Goal: Task Accomplishment & Management: Use online tool/utility

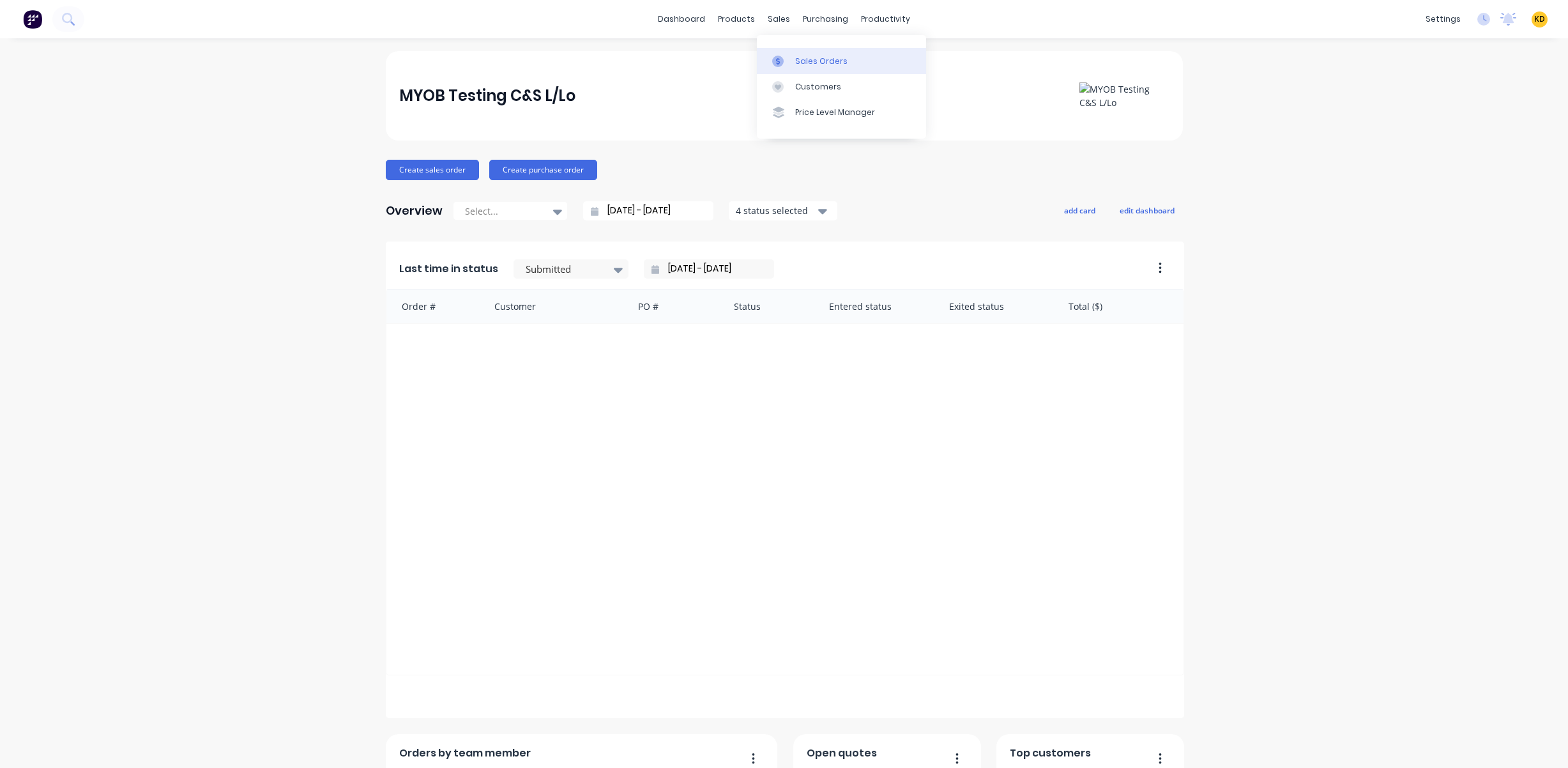
click at [799, 52] on link "Sales Orders" at bounding box center [842, 61] width 169 height 26
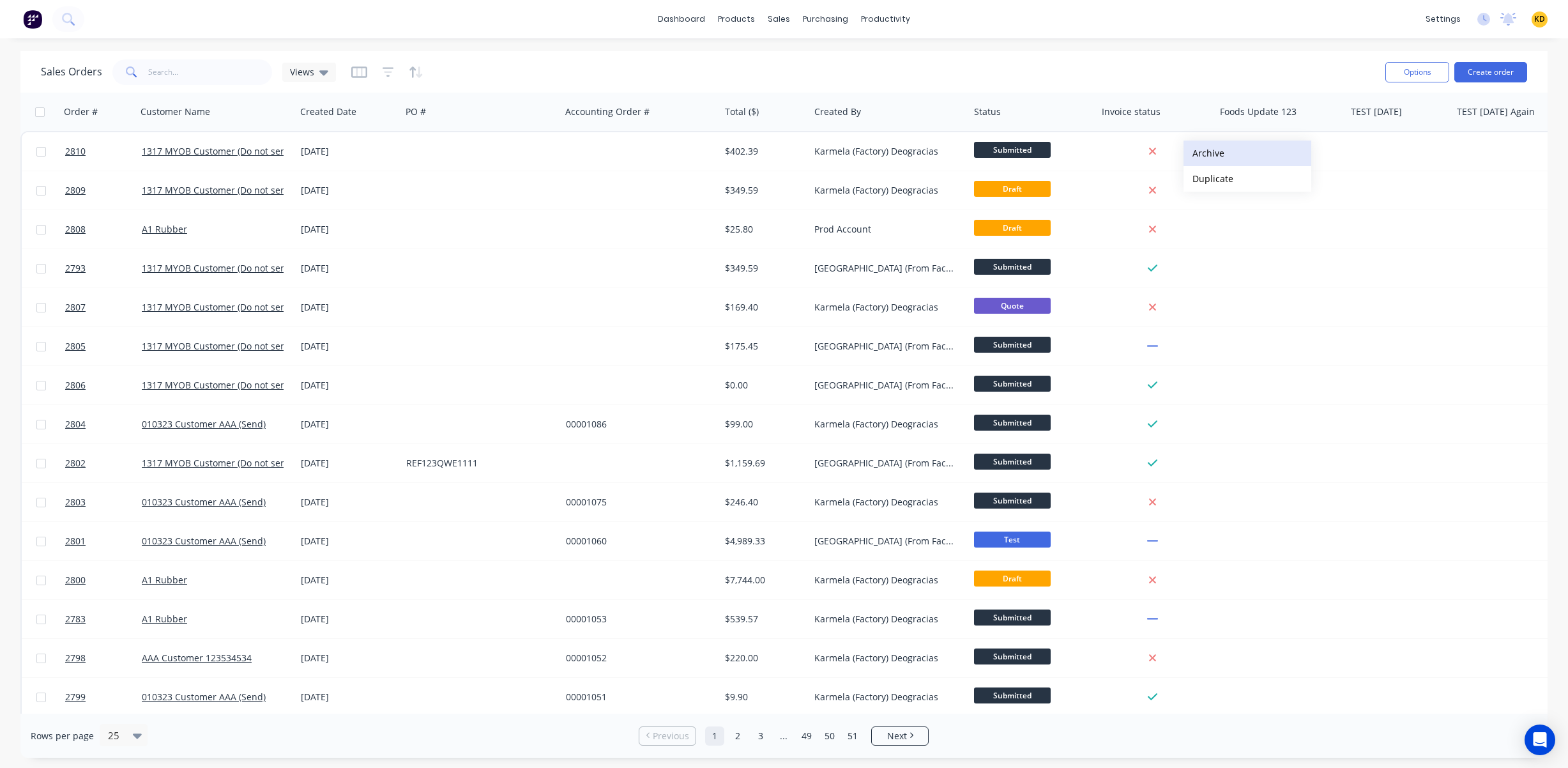
click at [1199, 153] on button "Archive" at bounding box center [1247, 153] width 128 height 26
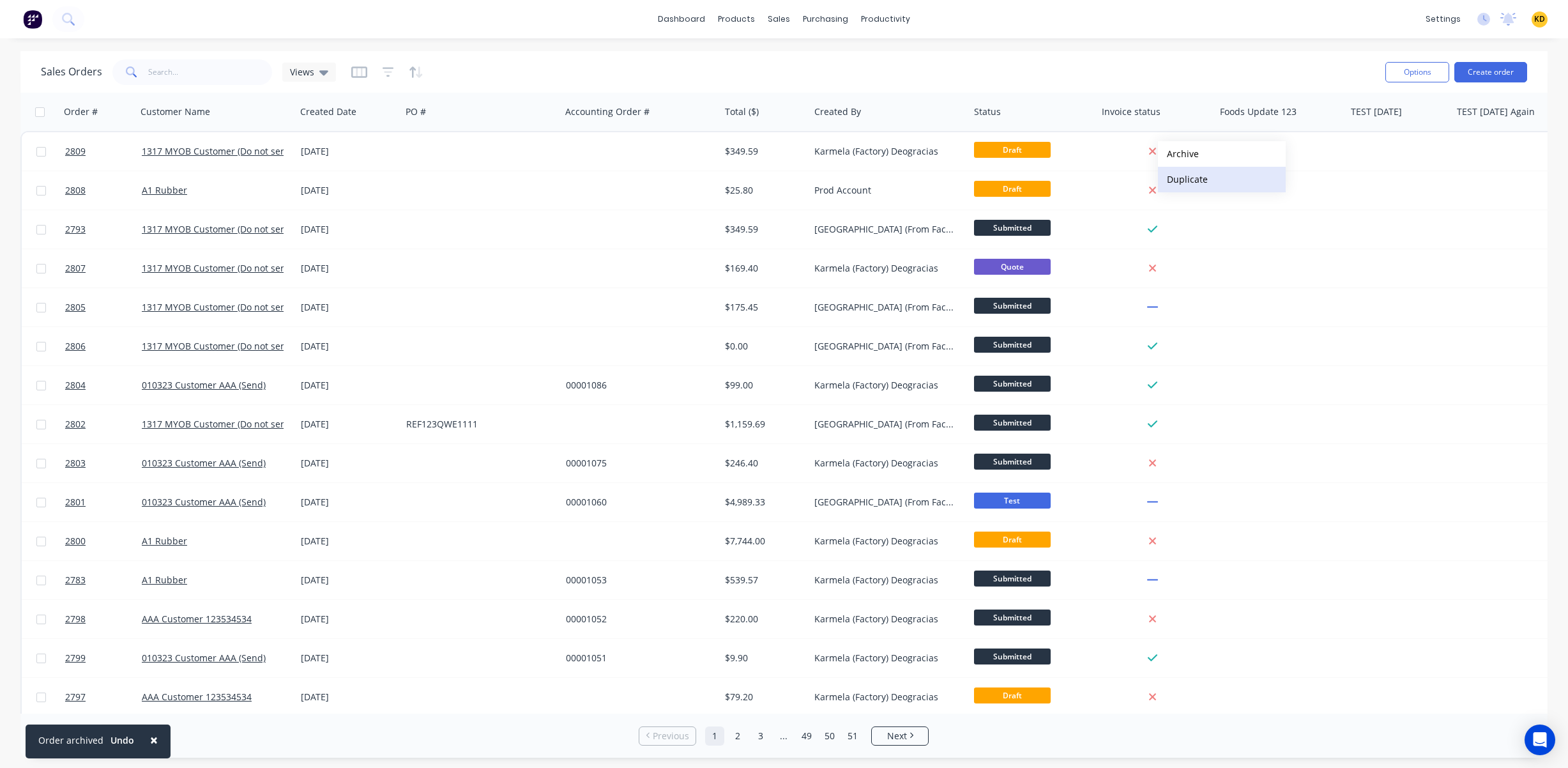
click at [1181, 179] on button "Duplicate" at bounding box center [1221, 179] width 128 height 26
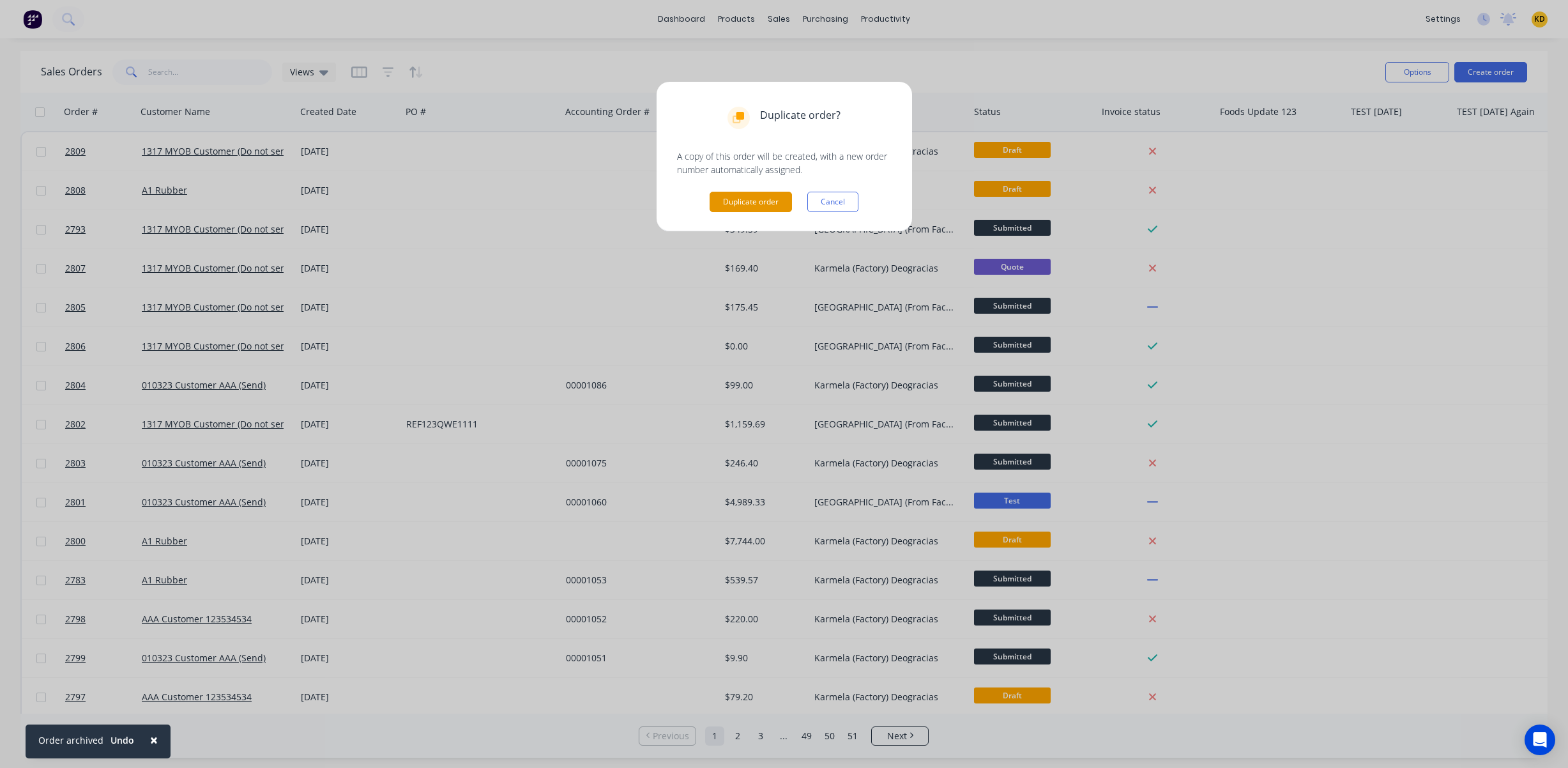
click at [723, 204] on button "Duplicate order" at bounding box center [751, 202] width 82 height 20
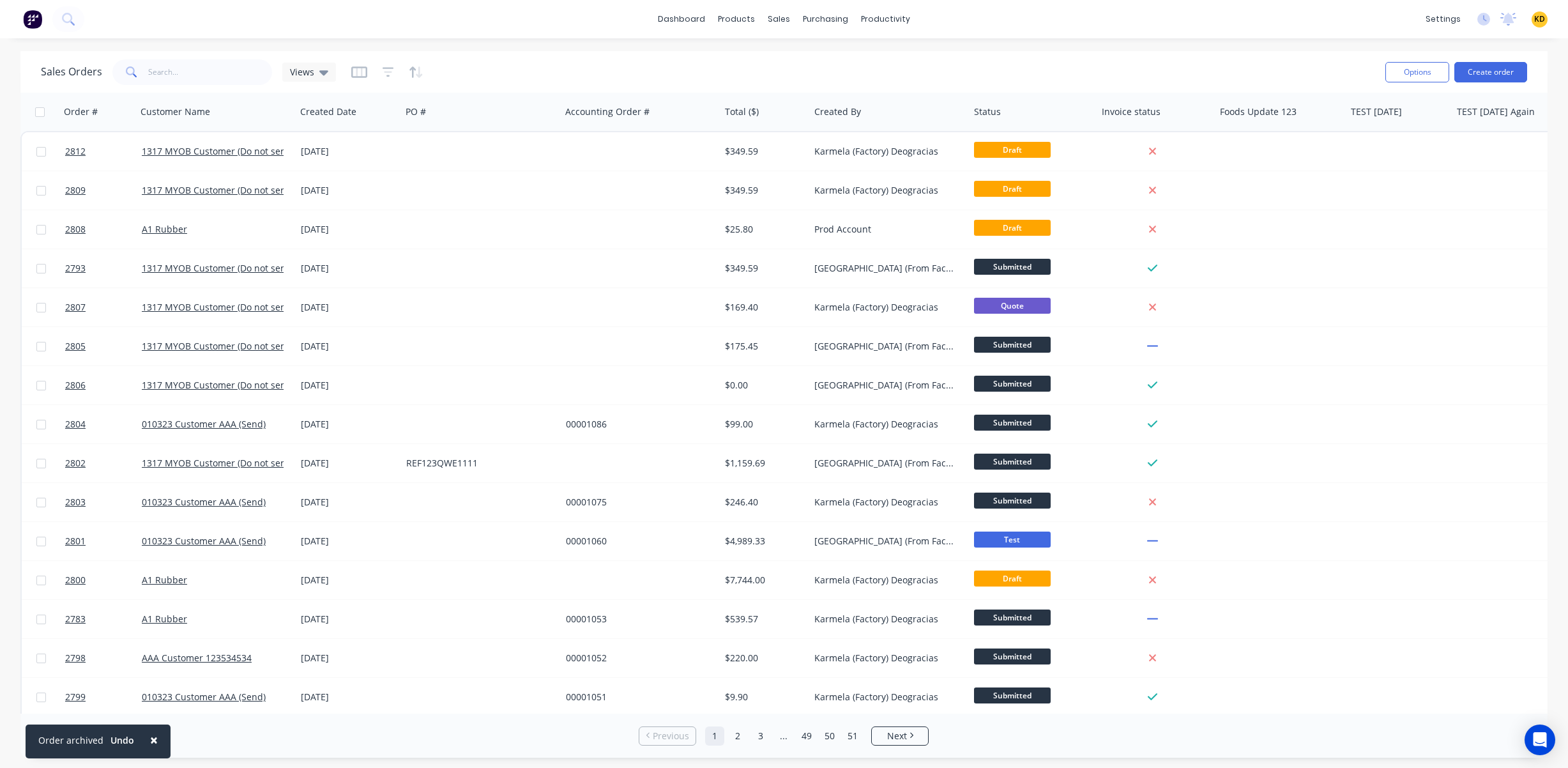
click at [401, 736] on div "× Order archived Undo dashboard products sales purchasing productivity dashboar…" at bounding box center [784, 384] width 1568 height 768
click at [150, 741] on span "×" at bounding box center [153, 740] width 8 height 18
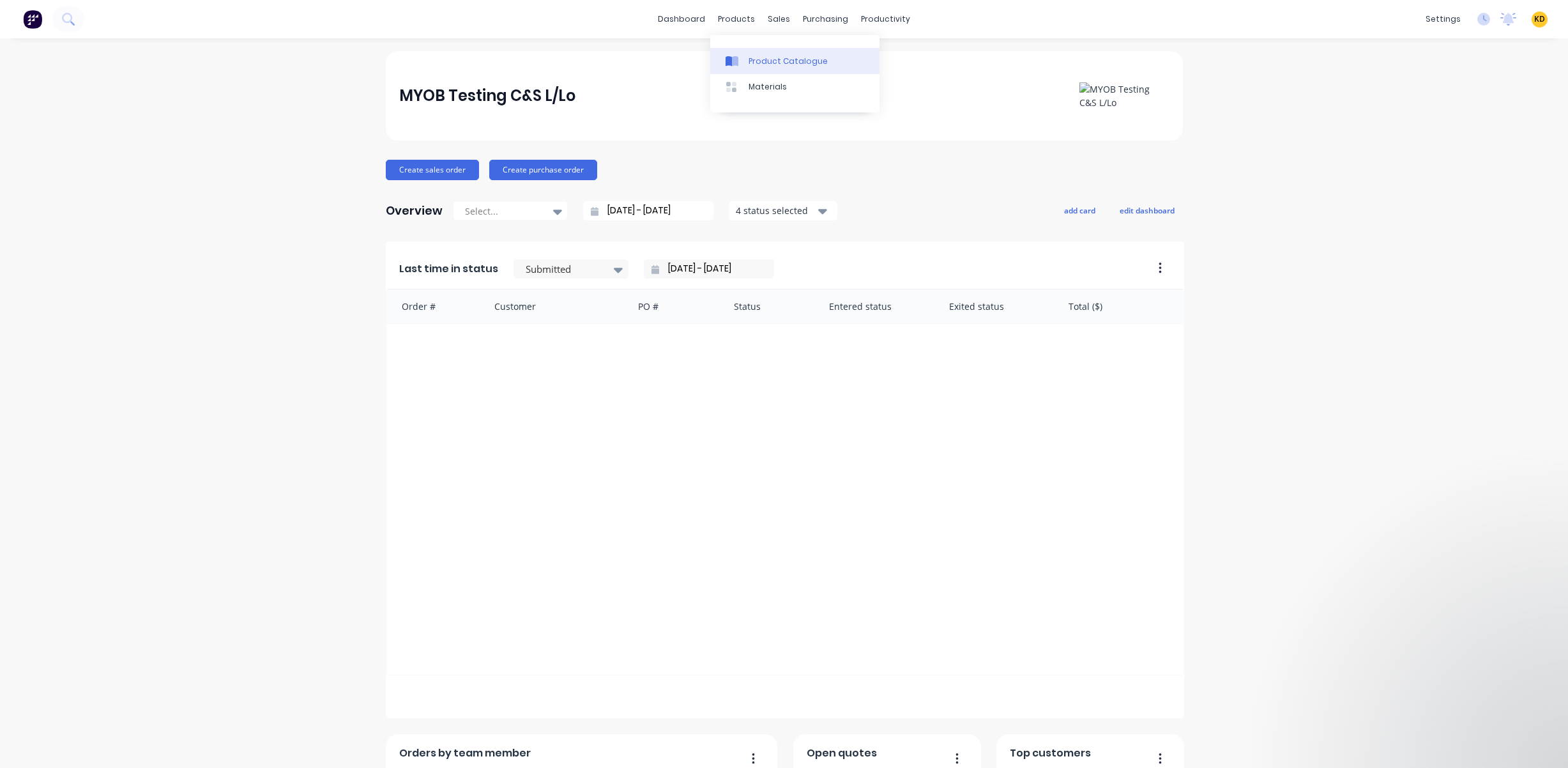
click at [743, 56] on div at bounding box center [735, 61] width 19 height 11
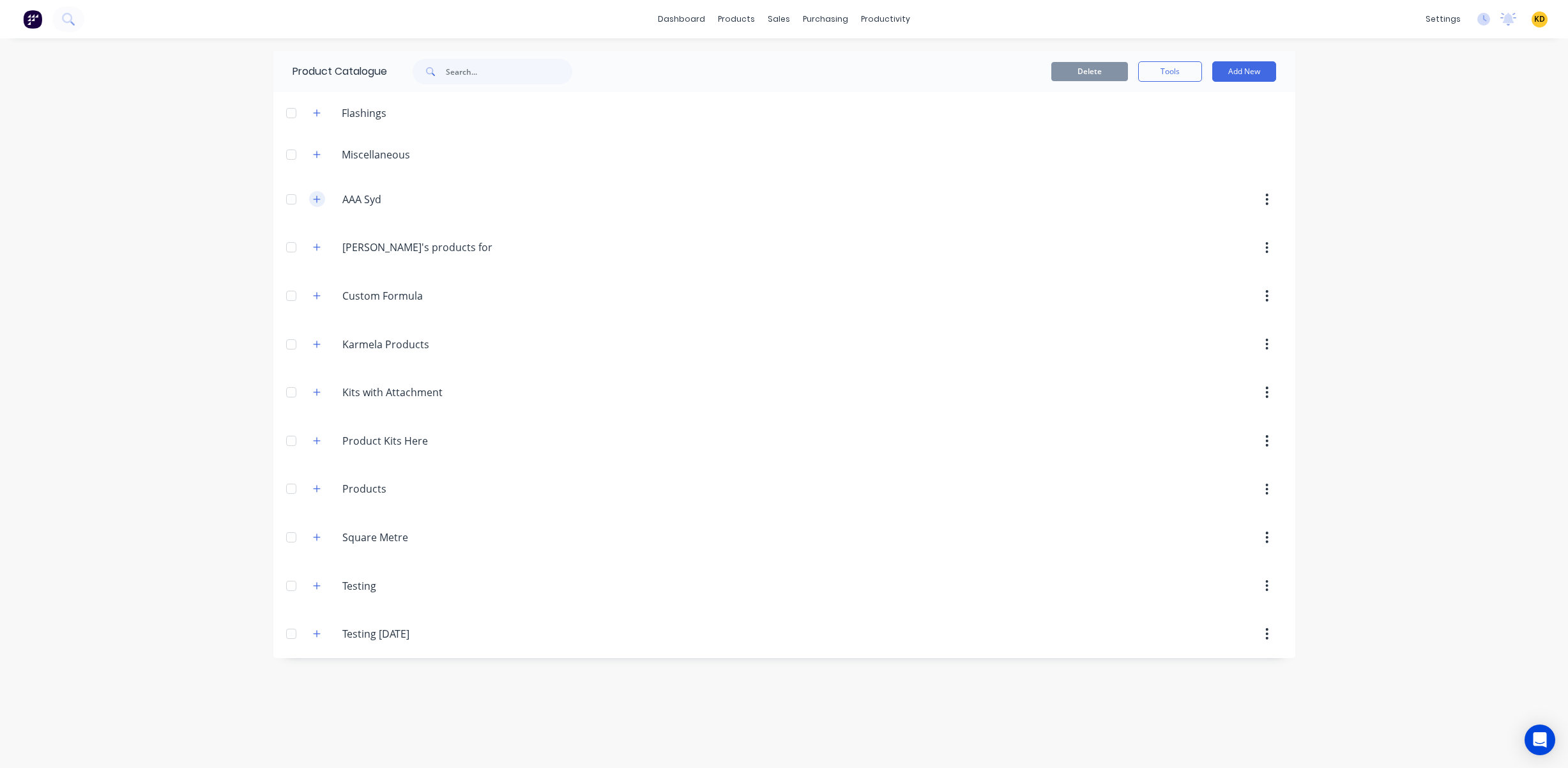
click at [313, 199] on icon "button" at bounding box center [317, 199] width 8 height 9
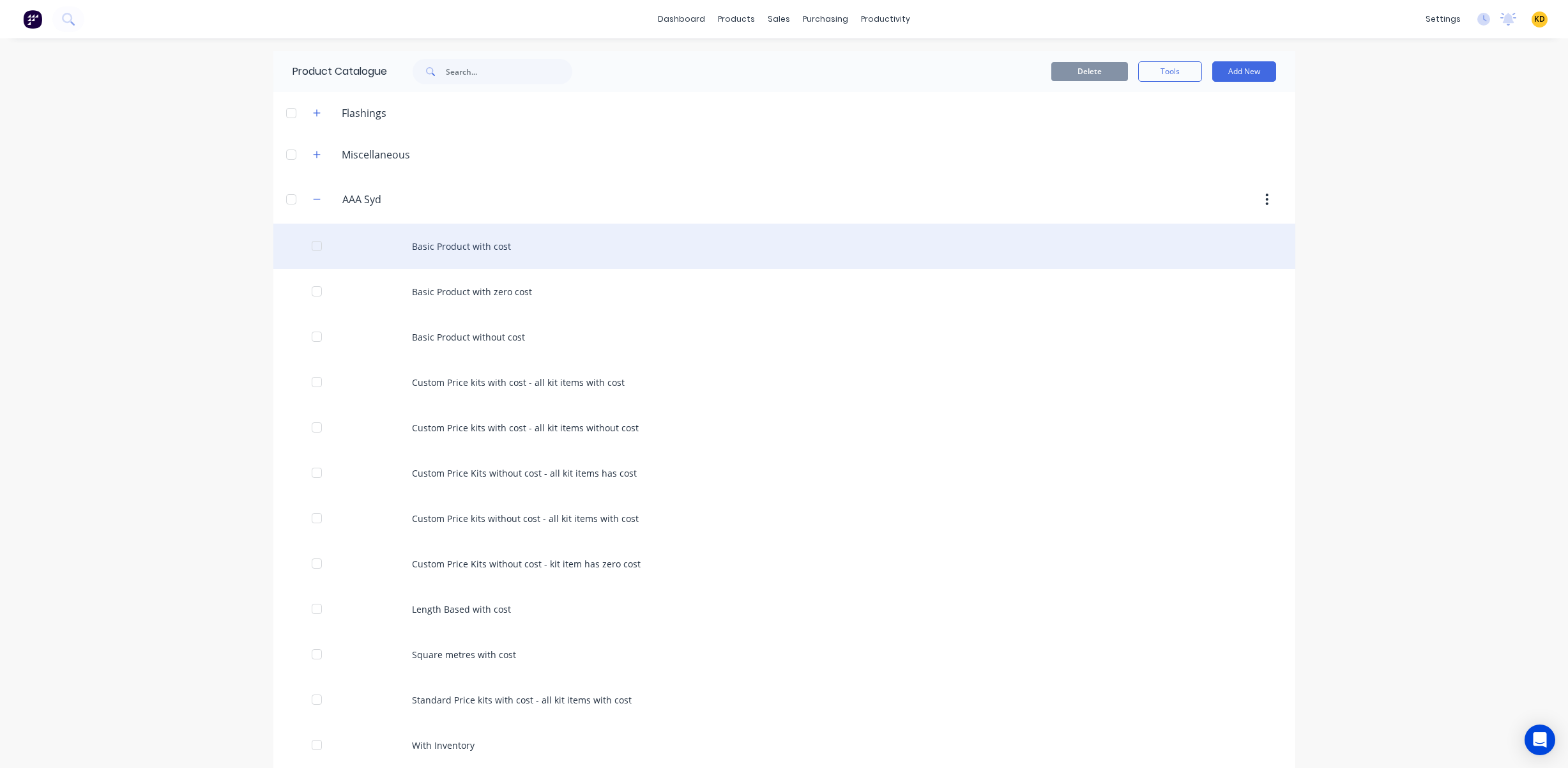
click at [310, 248] on div at bounding box center [317, 246] width 26 height 26
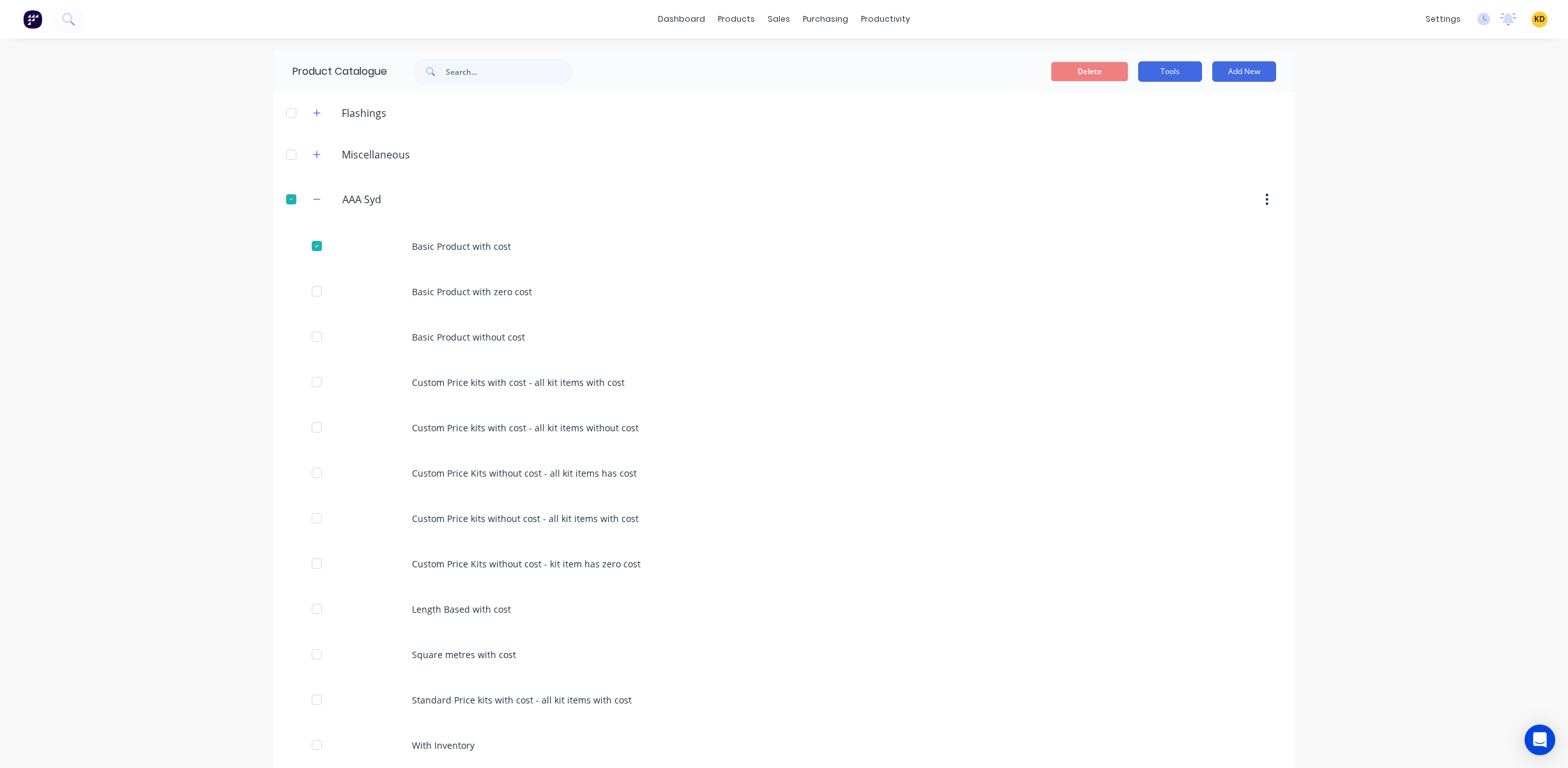
click at [1179, 69] on button "Tools" at bounding box center [1170, 71] width 64 height 20
click at [1150, 111] on div "Duplicate product" at bounding box center [1141, 104] width 98 height 19
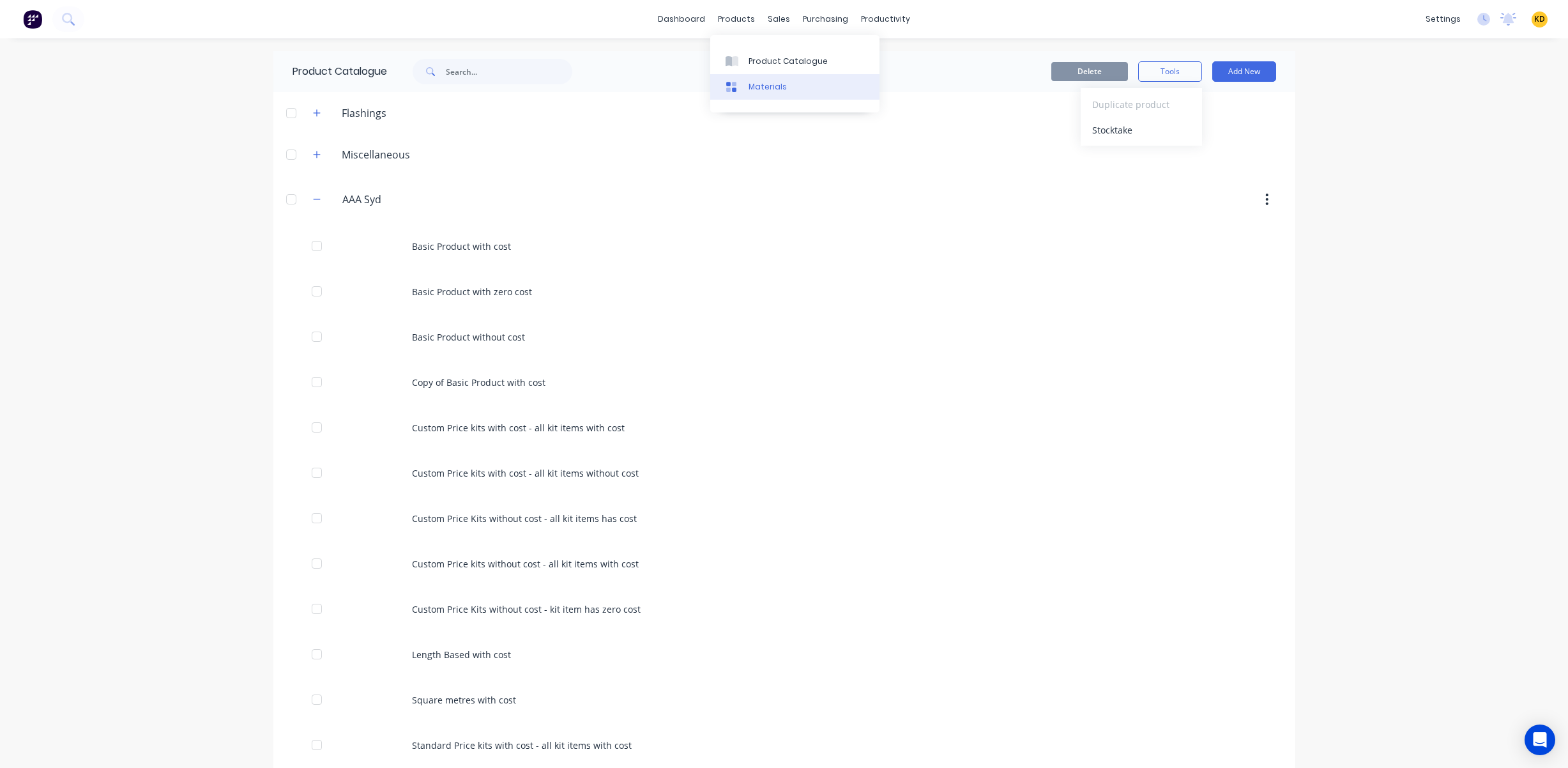
click at [749, 86] on div "Materials" at bounding box center [768, 86] width 38 height 11
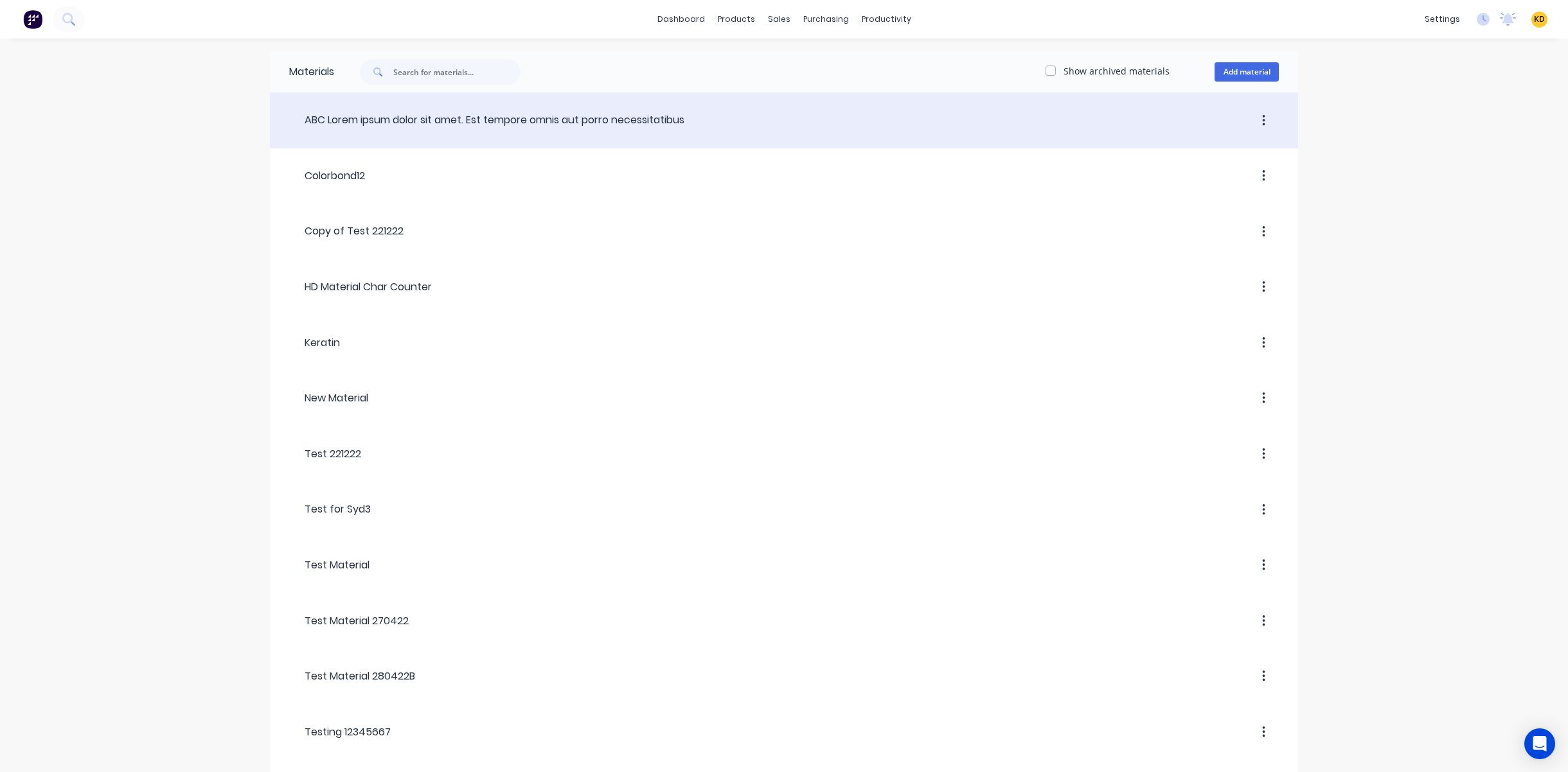
click at [1264, 126] on icon "button" at bounding box center [1264, 121] width 4 height 14
click at [1230, 156] on div "Duplicate" at bounding box center [1217, 154] width 99 height 19
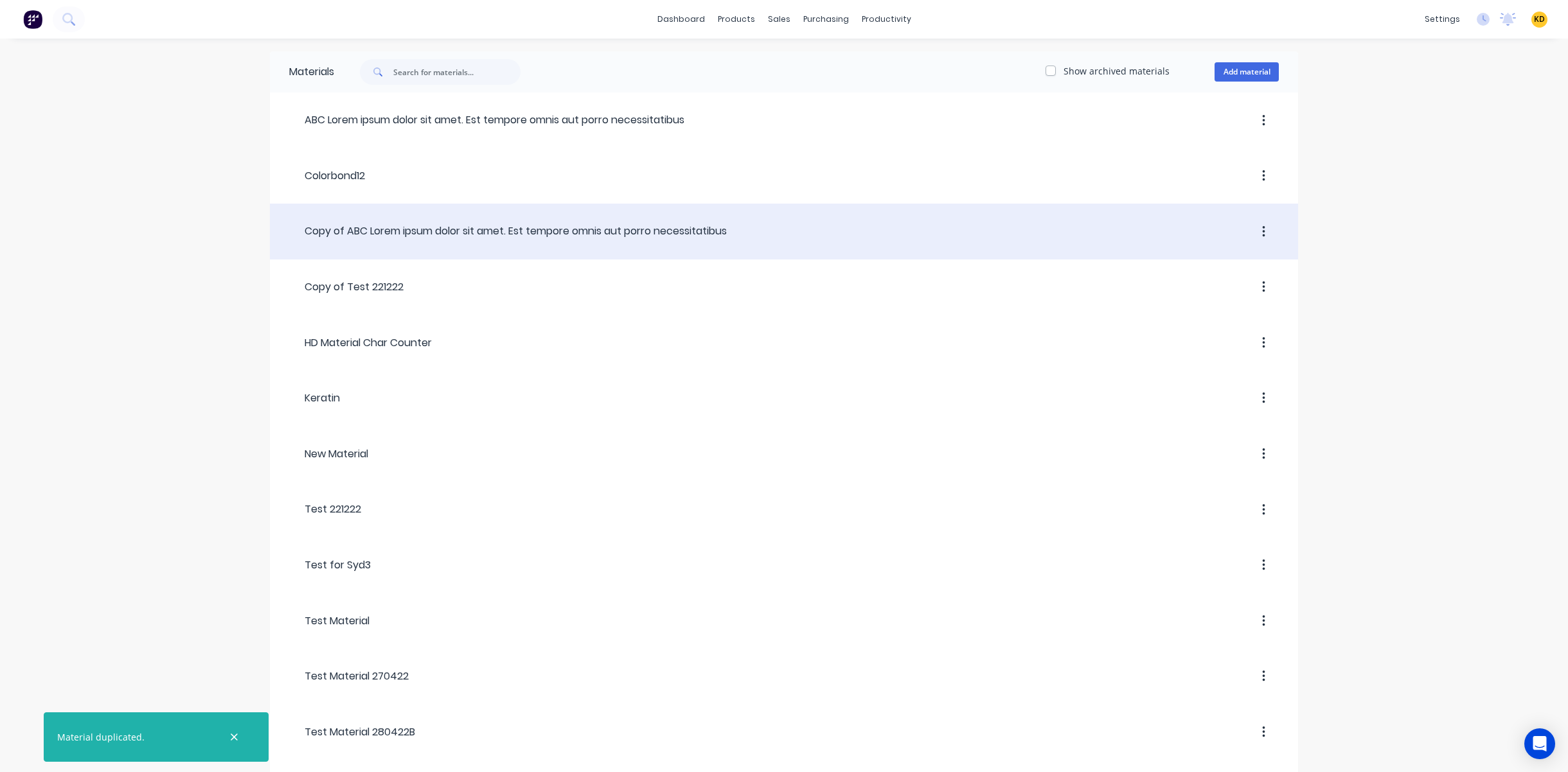
click at [1265, 233] on icon "button" at bounding box center [1264, 232] width 4 height 14
click at [1243, 295] on div "Archive" at bounding box center [1217, 291] width 99 height 19
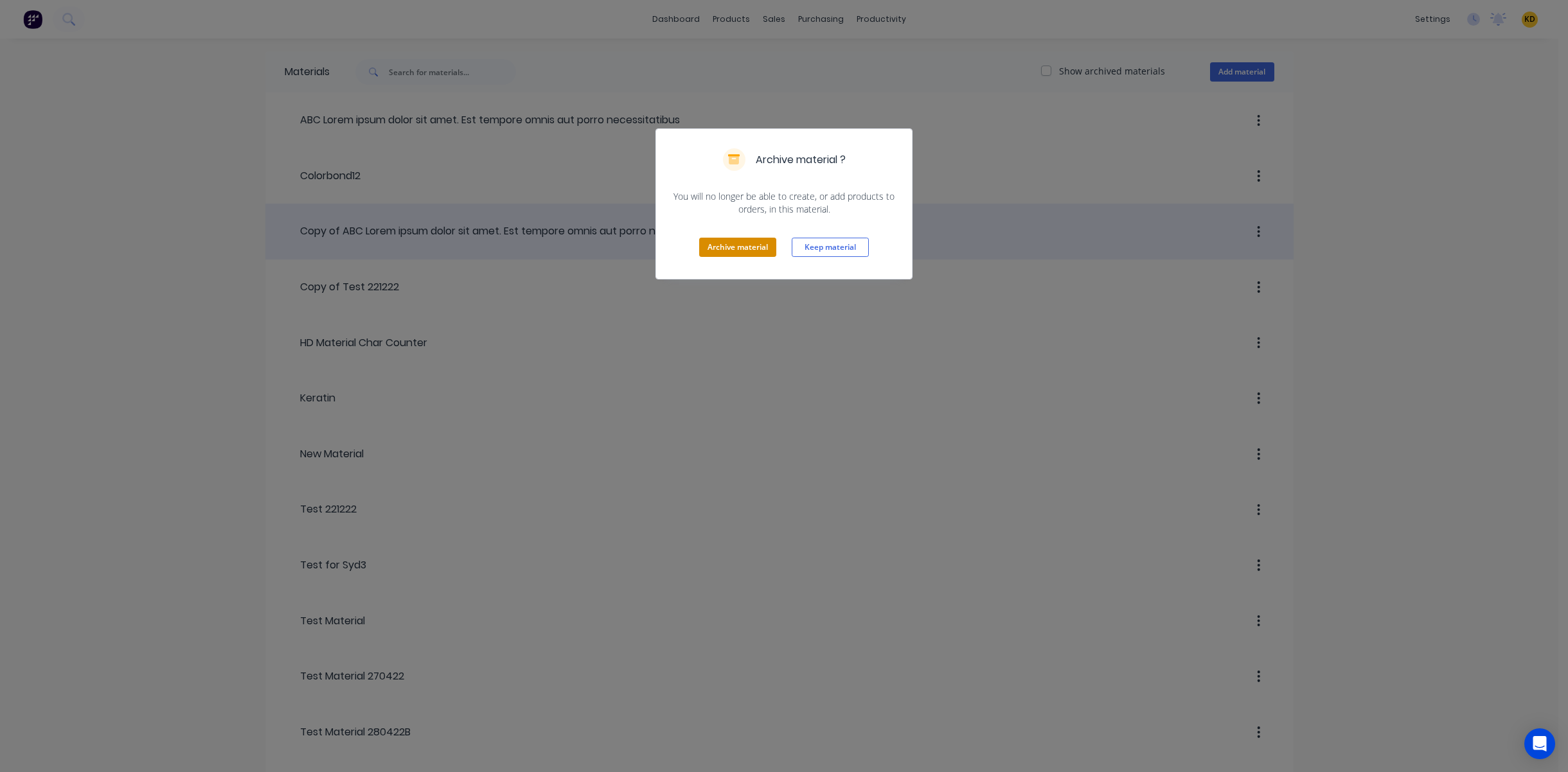
click at [749, 248] on button "Archive material" at bounding box center [738, 247] width 77 height 19
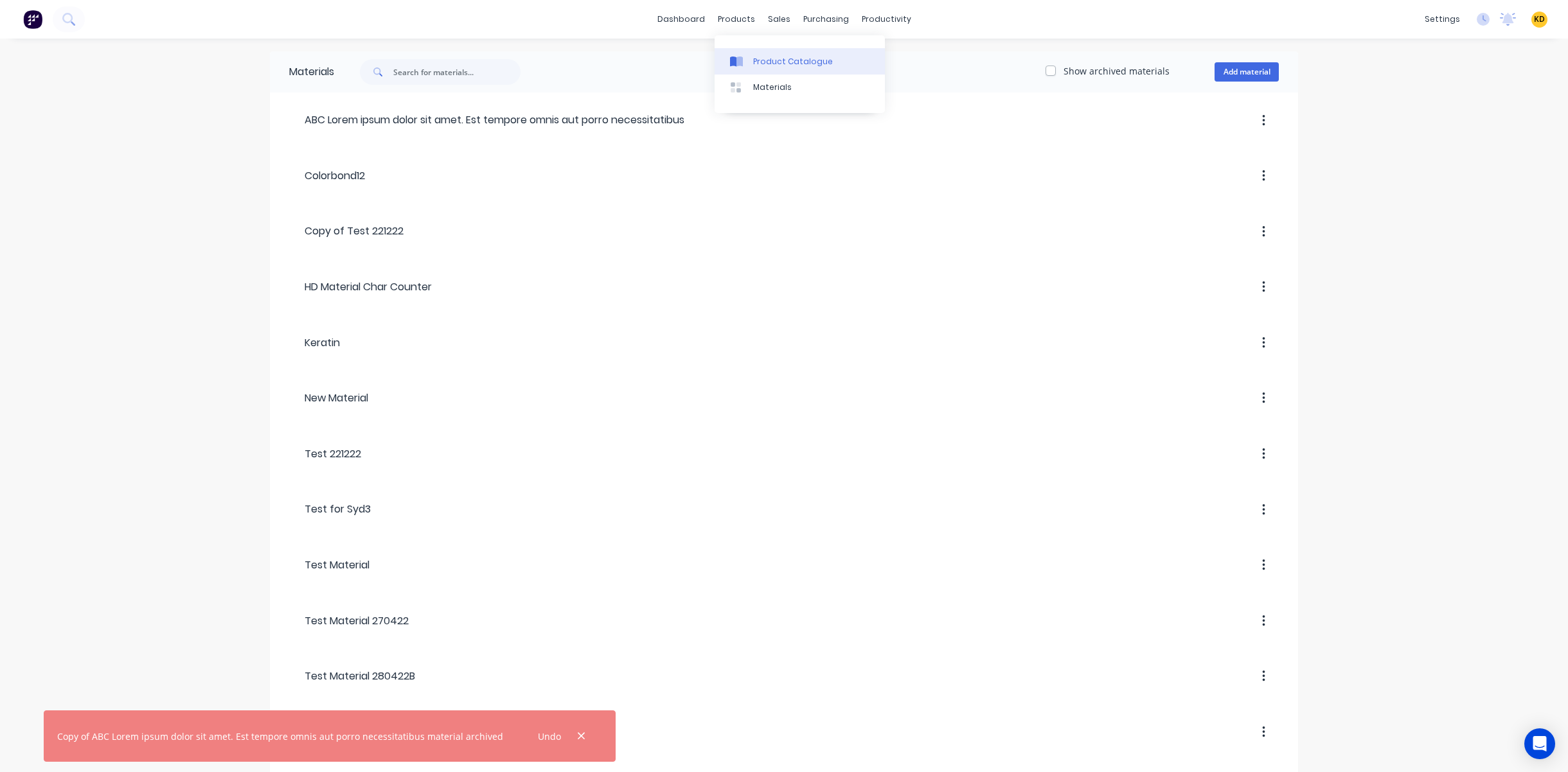
click at [779, 69] on link "Product Catalogue" at bounding box center [800, 61] width 170 height 26
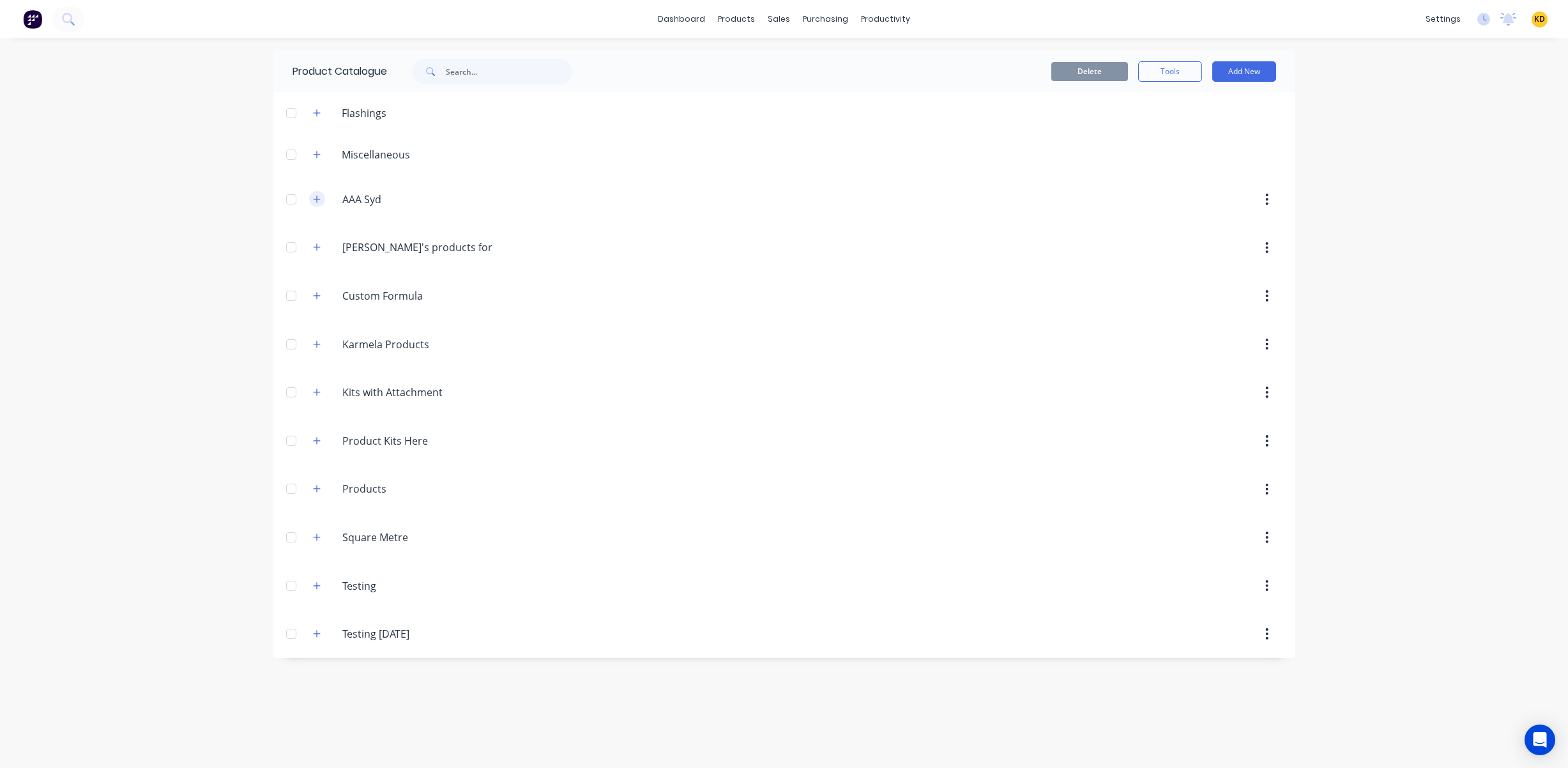
click at [314, 204] on button "button" at bounding box center [317, 199] width 16 height 16
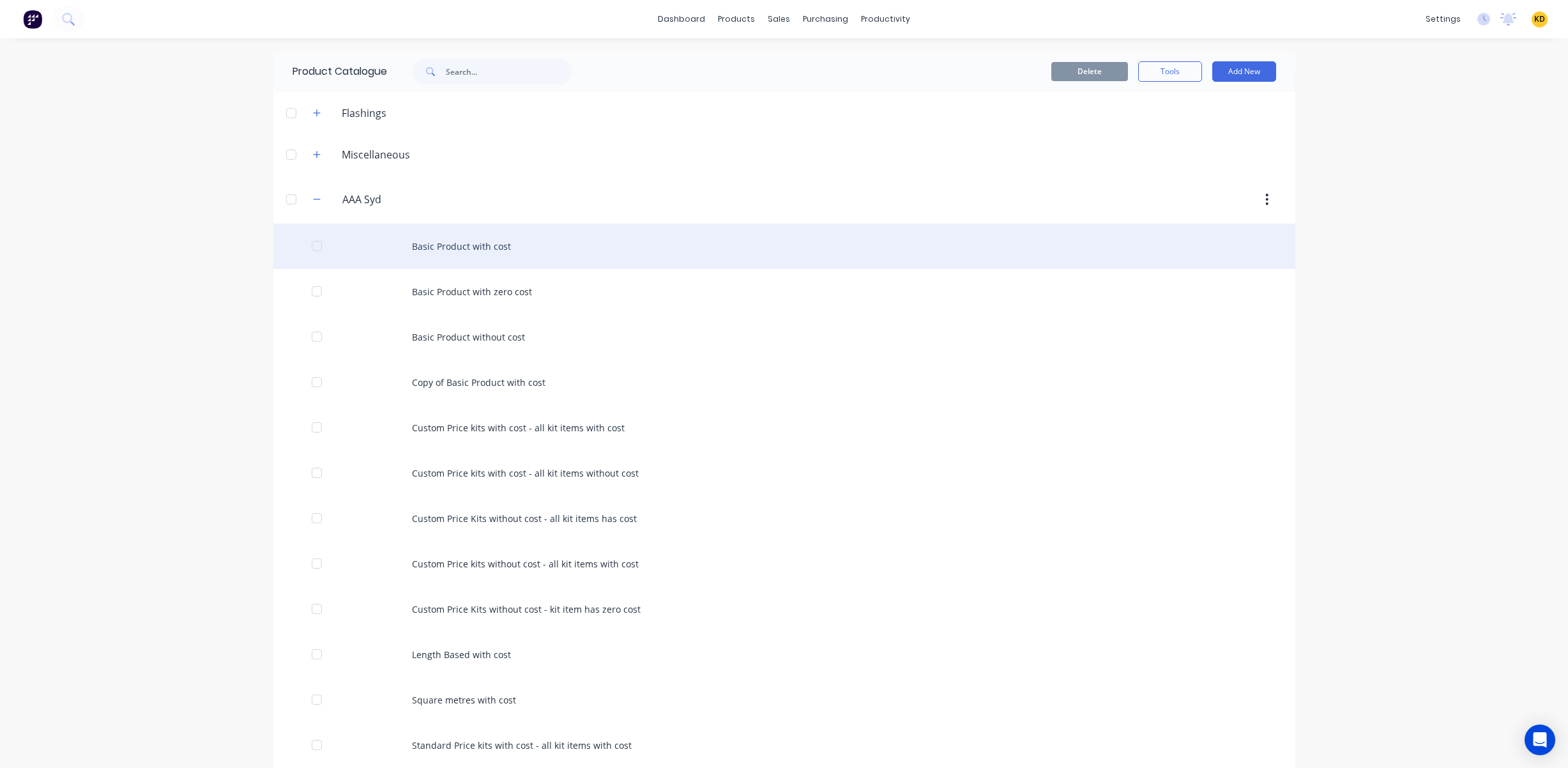
click at [308, 243] on div at bounding box center [317, 246] width 26 height 26
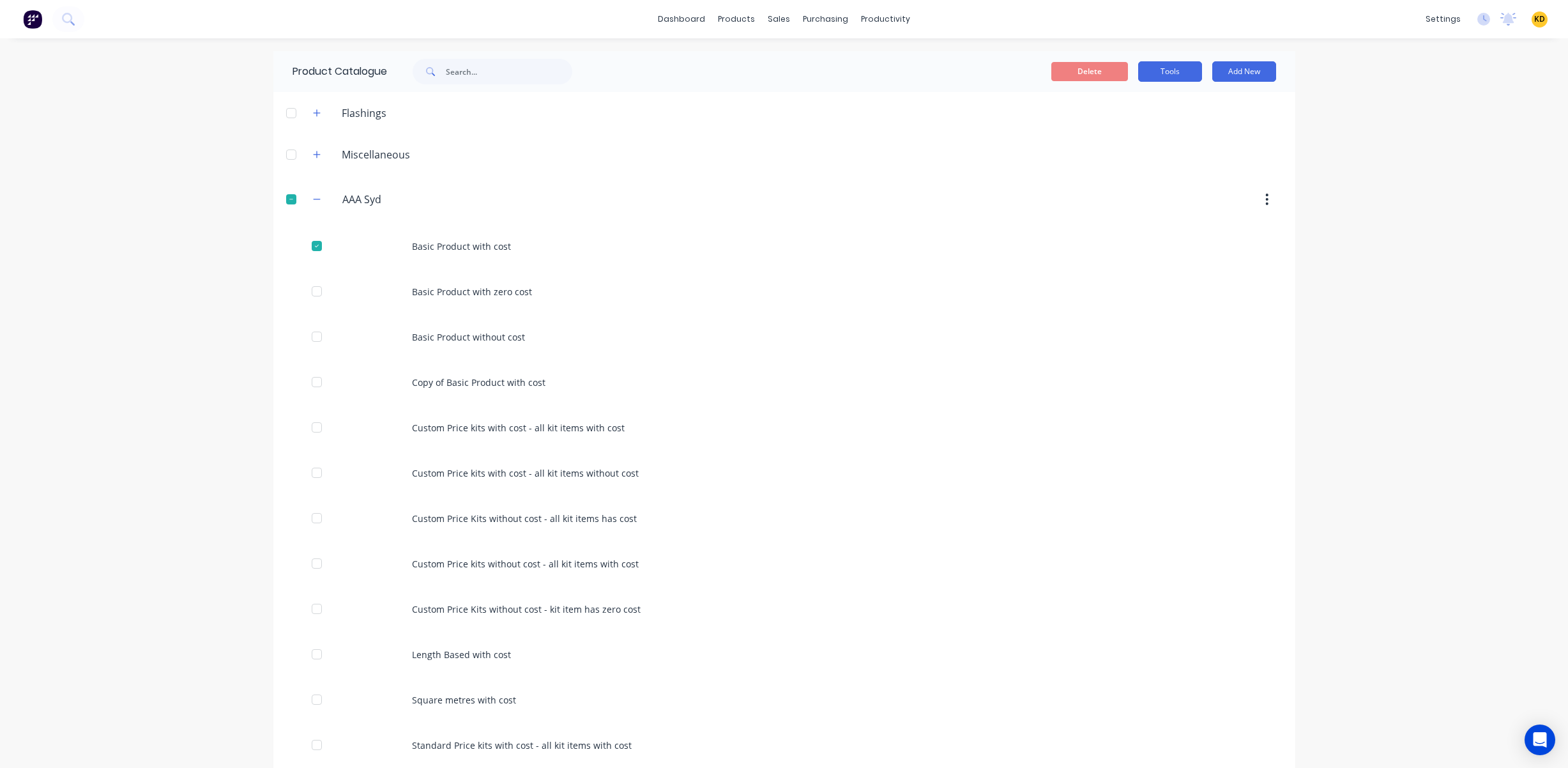
click at [1166, 66] on button "Tools" at bounding box center [1170, 71] width 64 height 20
click at [1146, 103] on span "Duplicate product" at bounding box center [1139, 104] width 96 height 13
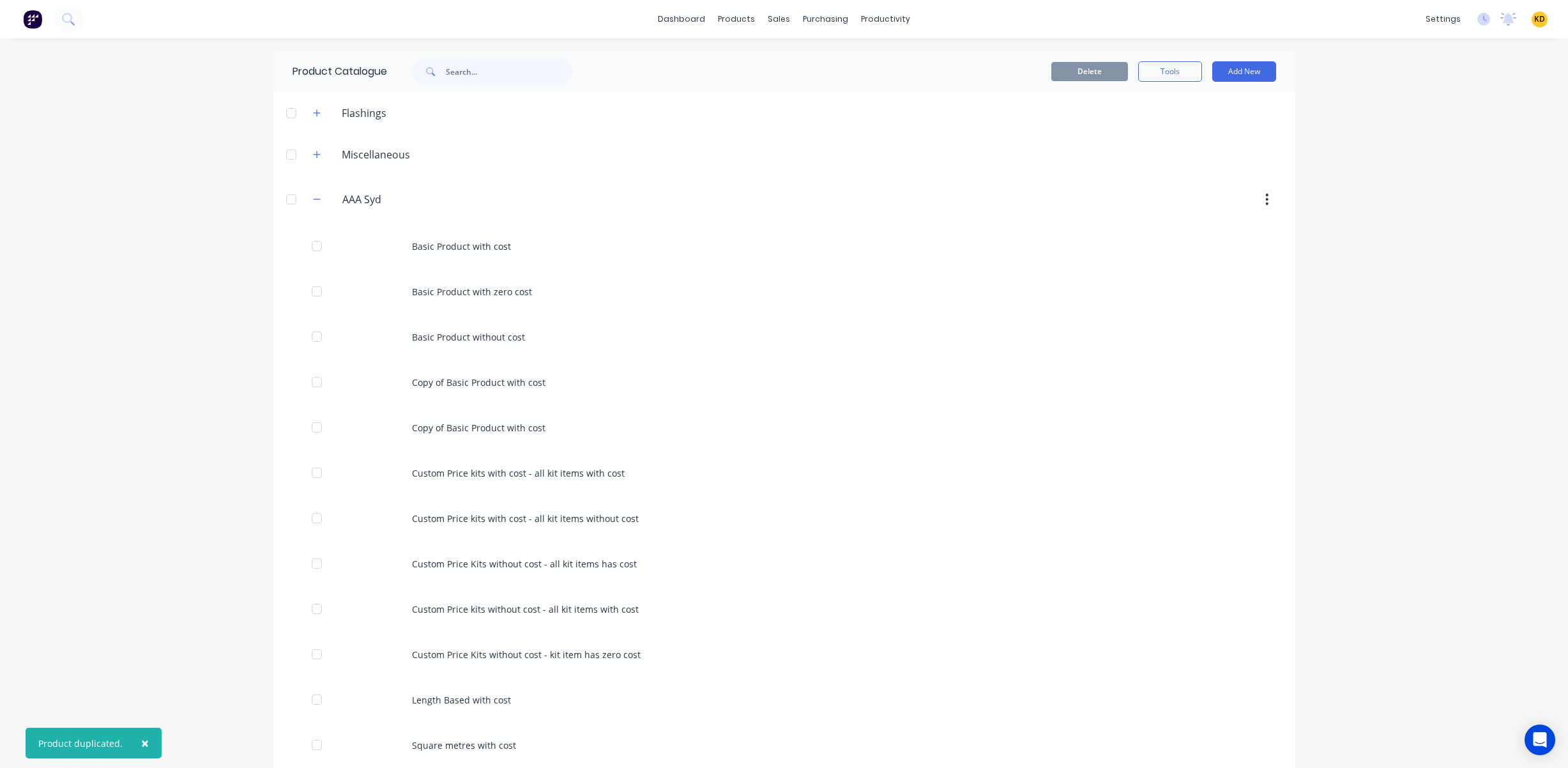
click at [1328, 296] on div "× Product duplicated. dashboard products sales purchasing productivity dashboar…" at bounding box center [784, 384] width 1568 height 768
click at [860, 63] on div "Purchase Orders" at bounding box center [862, 61] width 68 height 11
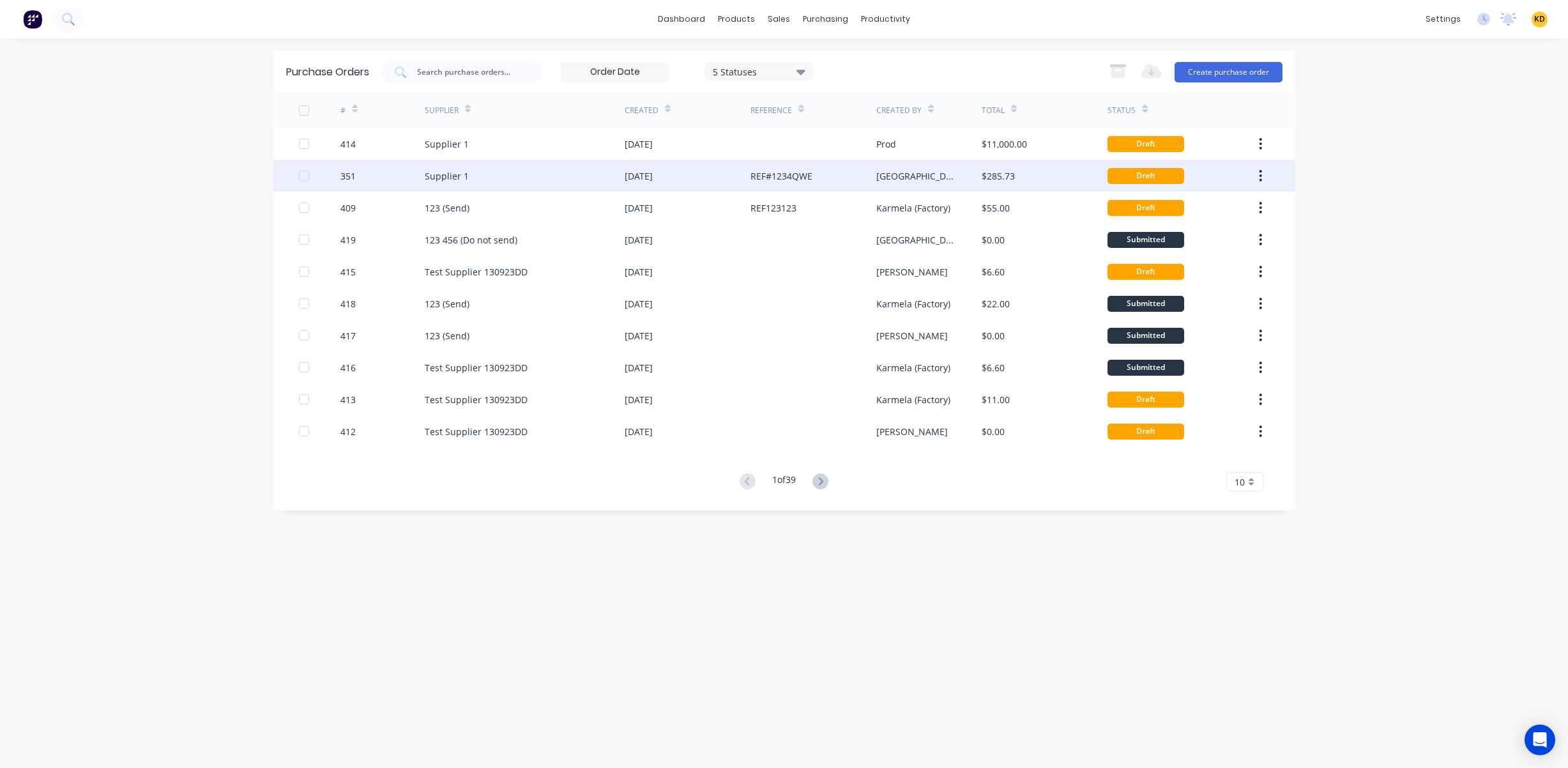
click at [1014, 160] on div "$285.73" at bounding box center [1044, 176] width 125 height 32
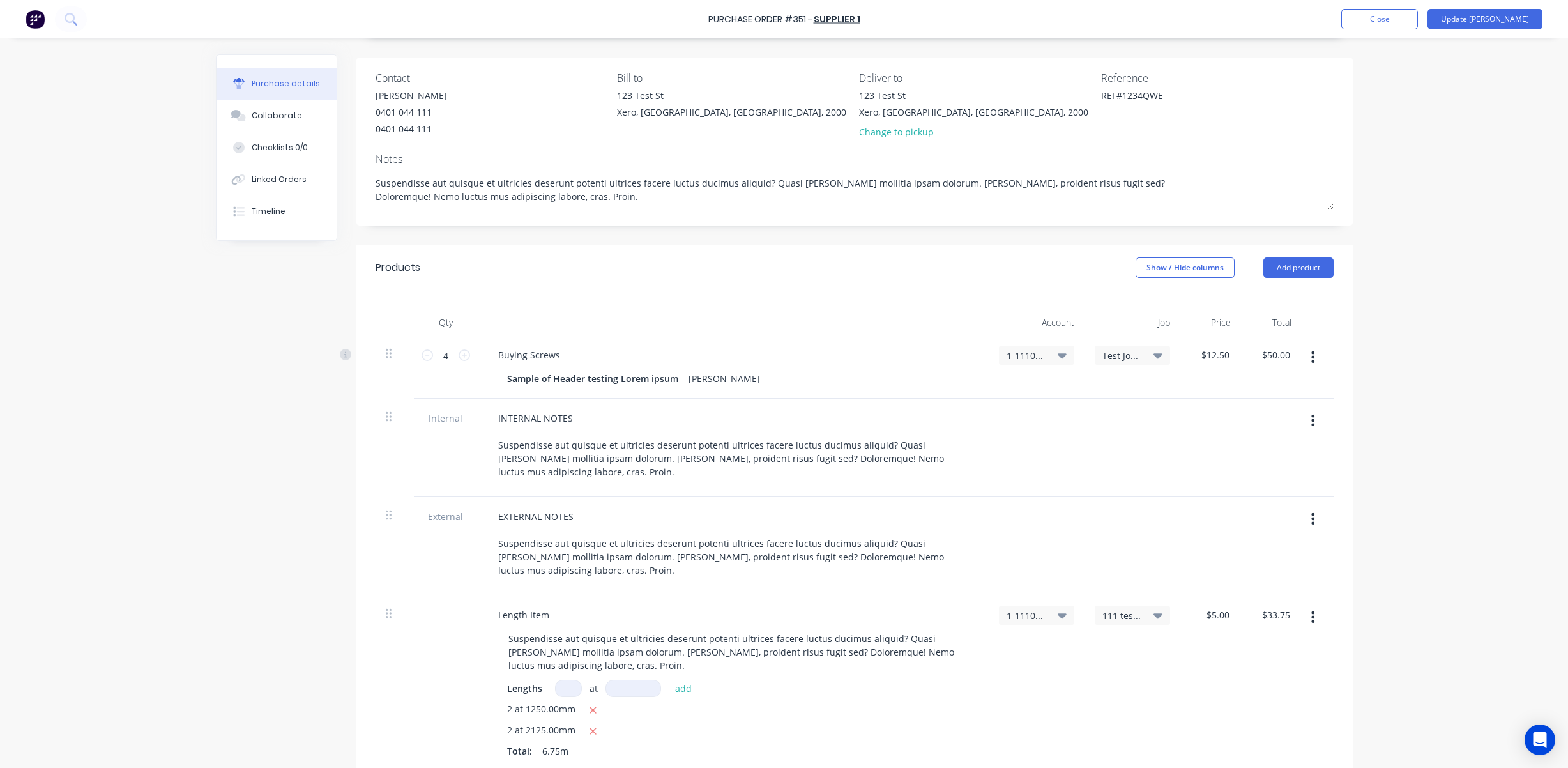
scroll to position [115, 0]
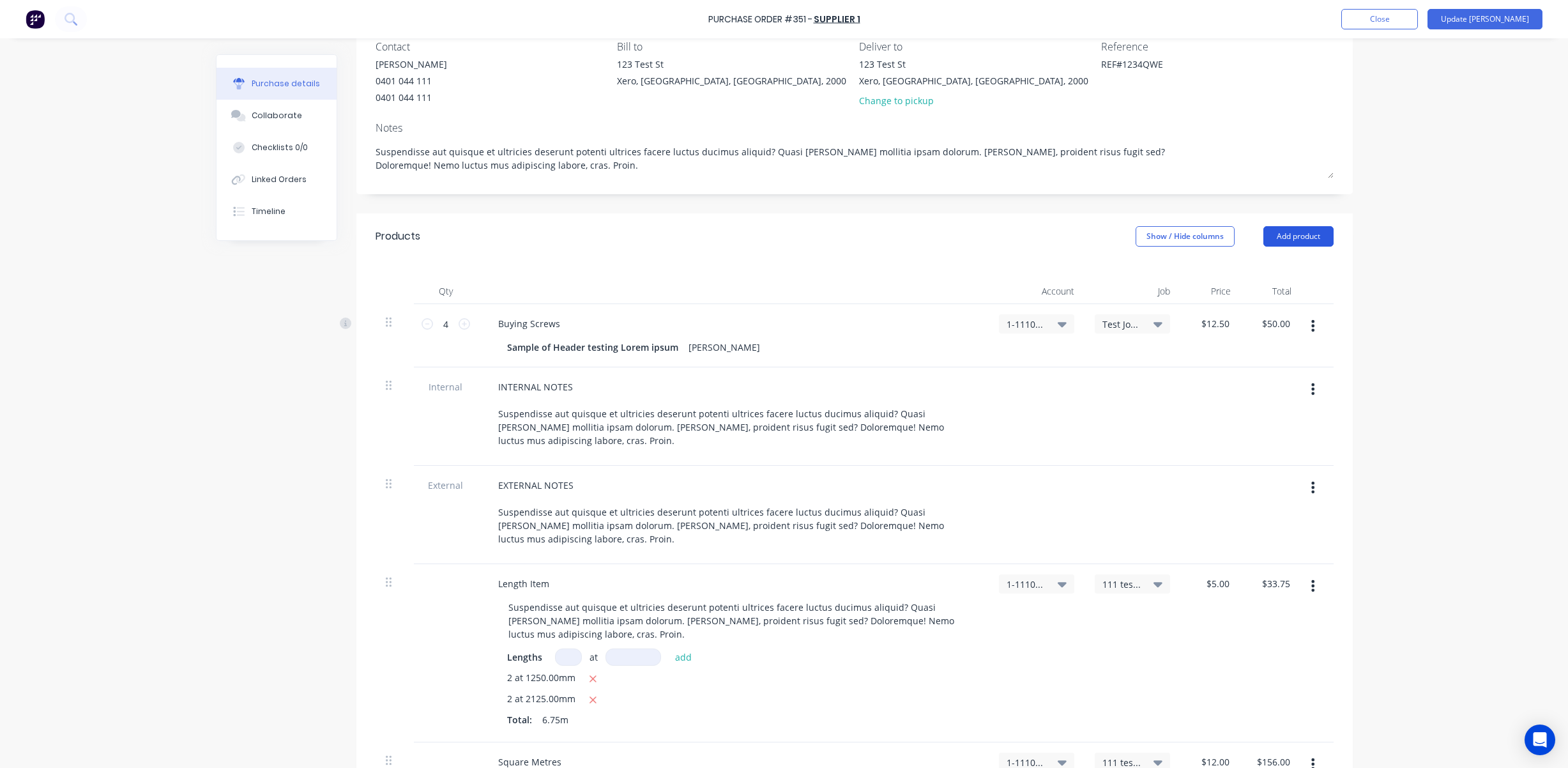
click at [1266, 246] on button "Add product" at bounding box center [1298, 236] width 70 height 20
type textarea "x"
click at [253, 297] on div "Created by [PERSON_NAME] (From Factory) Created [DATE] Required [DATE] Status D…" at bounding box center [784, 559] width 1137 height 1241
